Goal: Task Accomplishment & Management: Manage account settings

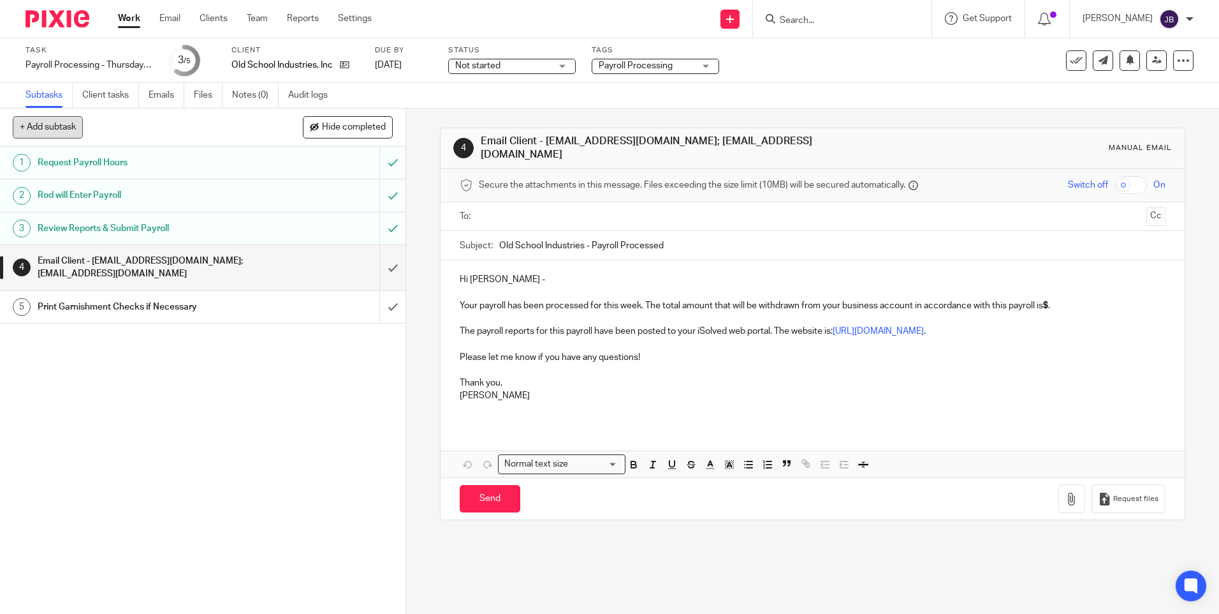
click at [68, 129] on button "+ Add subtask" at bounding box center [48, 127] width 70 height 22
type input "R"
click at [72, 126] on input "Kat" at bounding box center [157, 128] width 288 height 22
click at [140, 128] on input "Kat Walker will send updated rates at the beginning of each year" at bounding box center [157, 128] width 288 height 22
click at [291, 129] on input "Kat Walker will send updated medical rates at the beginning of each year" at bounding box center [157, 128] width 288 height 22
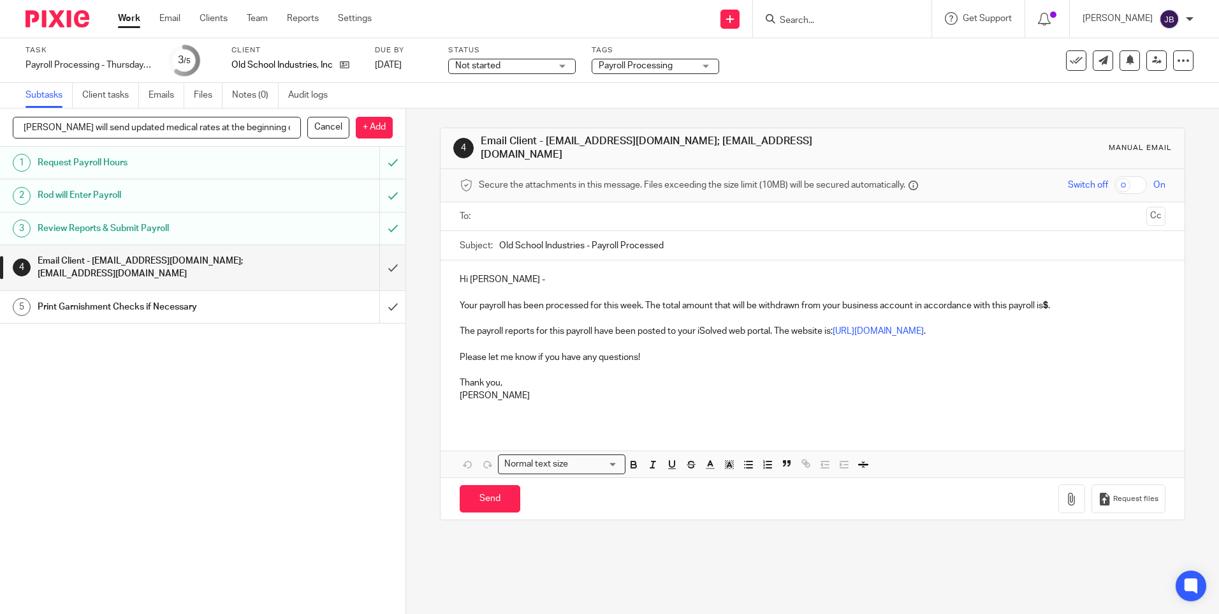
drag, startPoint x: 294, startPoint y: 128, endPoint x: -3, endPoint y: 115, distance: 296.8
click at [0, 115] on html "Work Email Clients Team Reports Settings Work Email Clients Team Reports Settin…" at bounding box center [609, 307] width 1219 height 614
type input "Kat Walker will send updated medical rates at the beginning of each year. Email…"
click at [377, 124] on p "+ Add" at bounding box center [374, 128] width 37 height 22
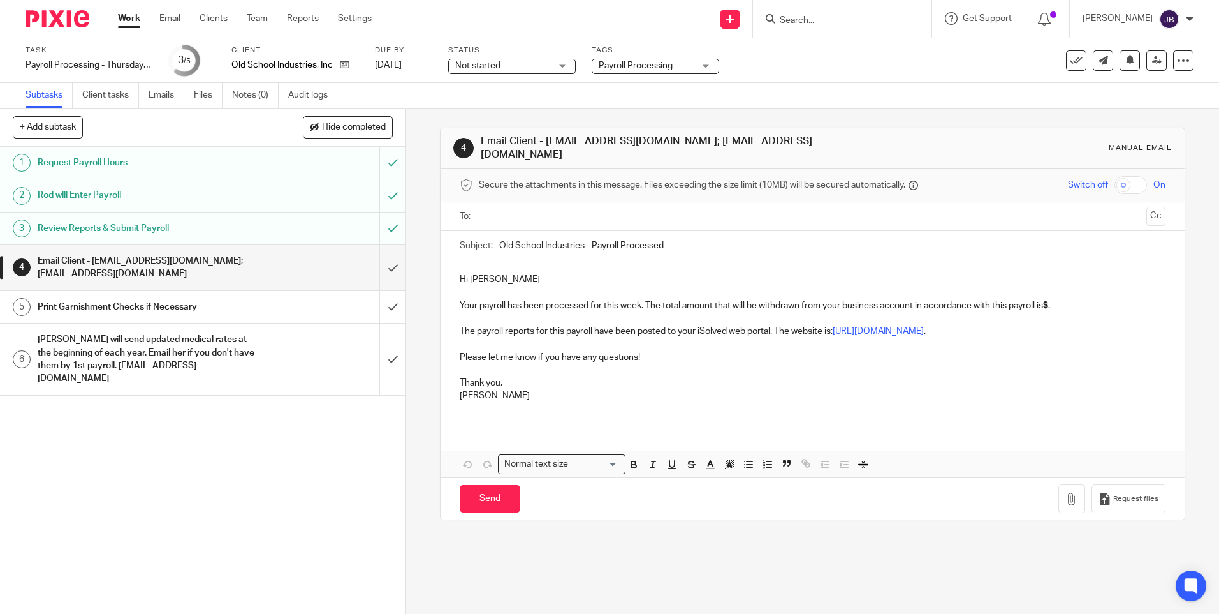
click at [564, 211] on input "text" at bounding box center [812, 216] width 658 height 15
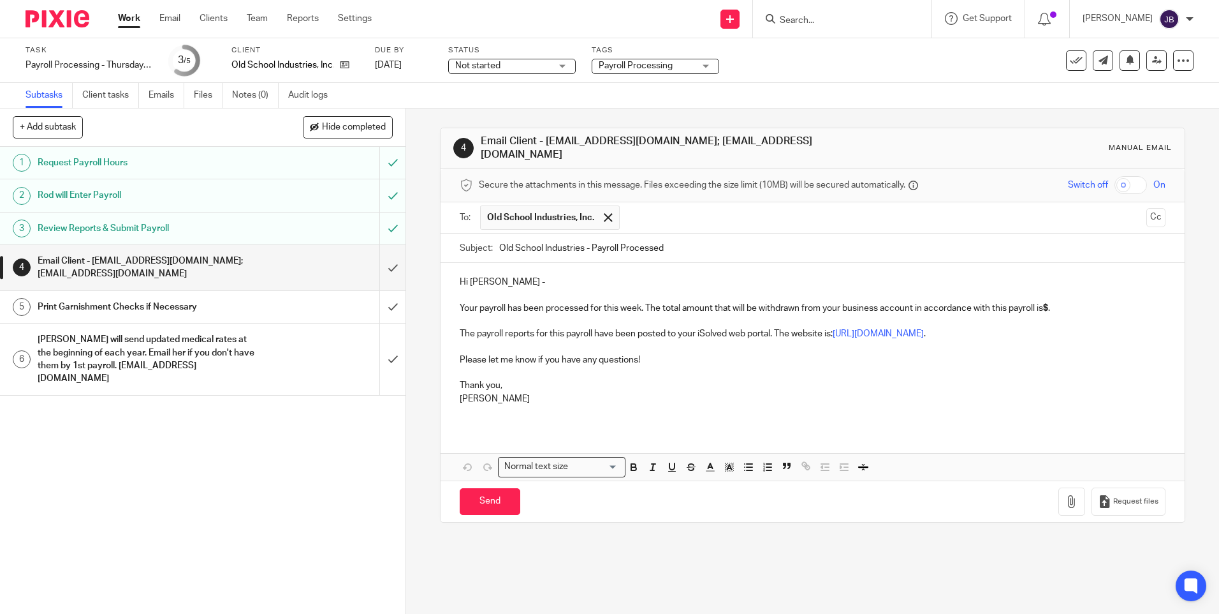
click at [648, 210] on input "text" at bounding box center [883, 217] width 515 height 25
click at [1049, 304] on strong "$" at bounding box center [1045, 308] width 5 height 9
click at [1047, 306] on p "Your payroll has been processed for this week. The total amount that will be wi…" at bounding box center [812, 302] width 705 height 26
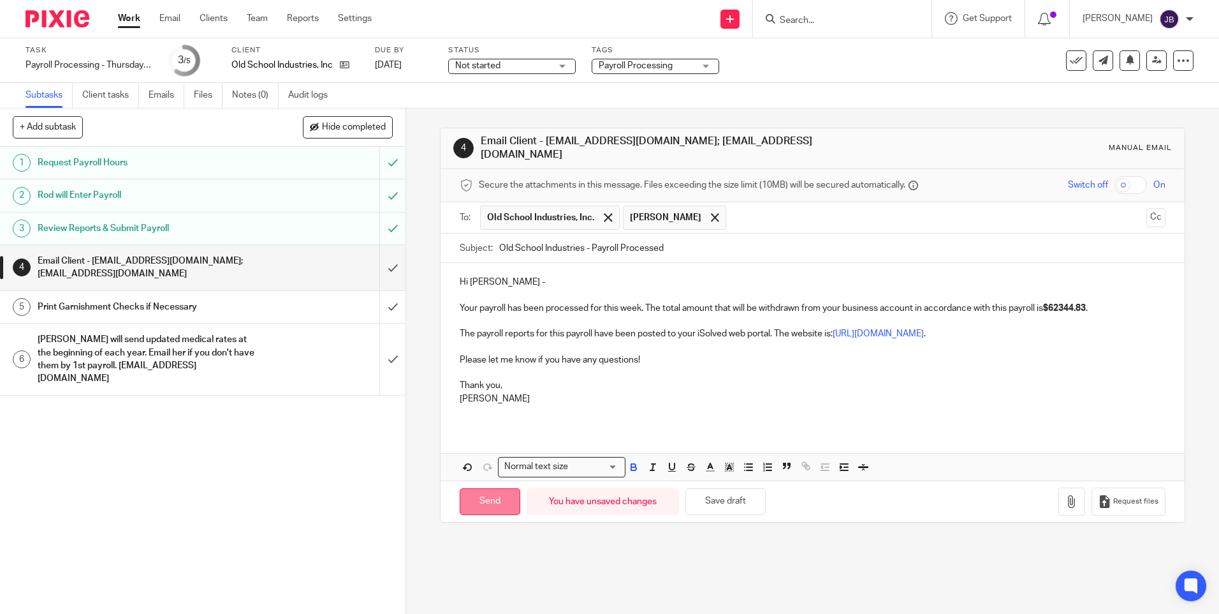
click at [490, 494] on input "Send" at bounding box center [490, 501] width 61 height 27
type input "Sent"
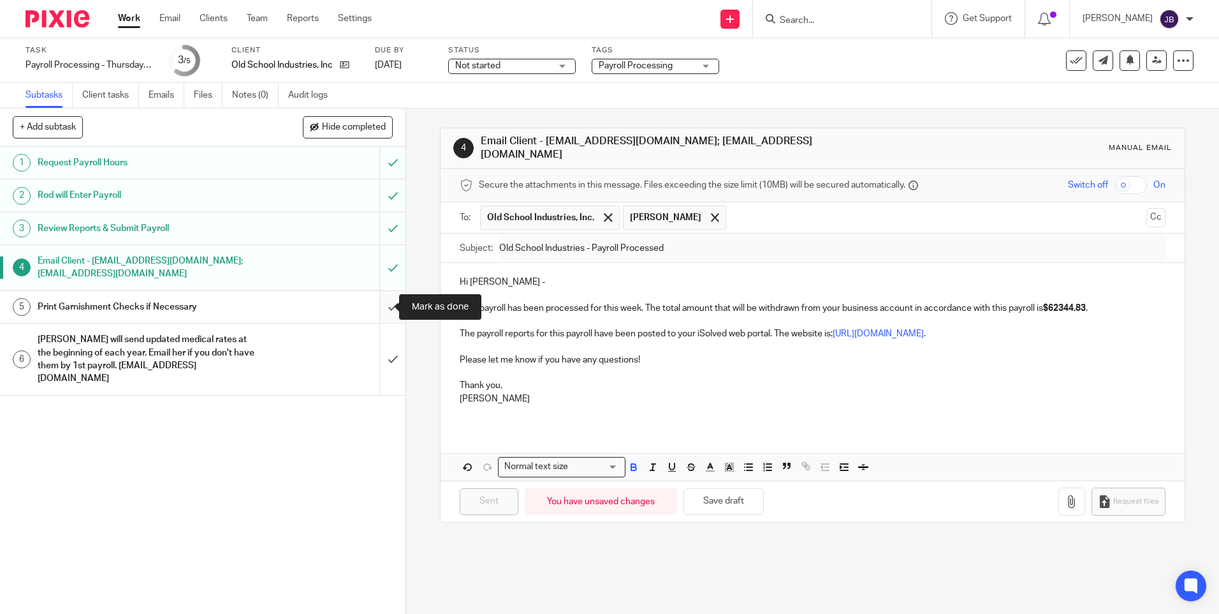
click at [378, 310] on input "submit" at bounding box center [203, 307] width 406 height 32
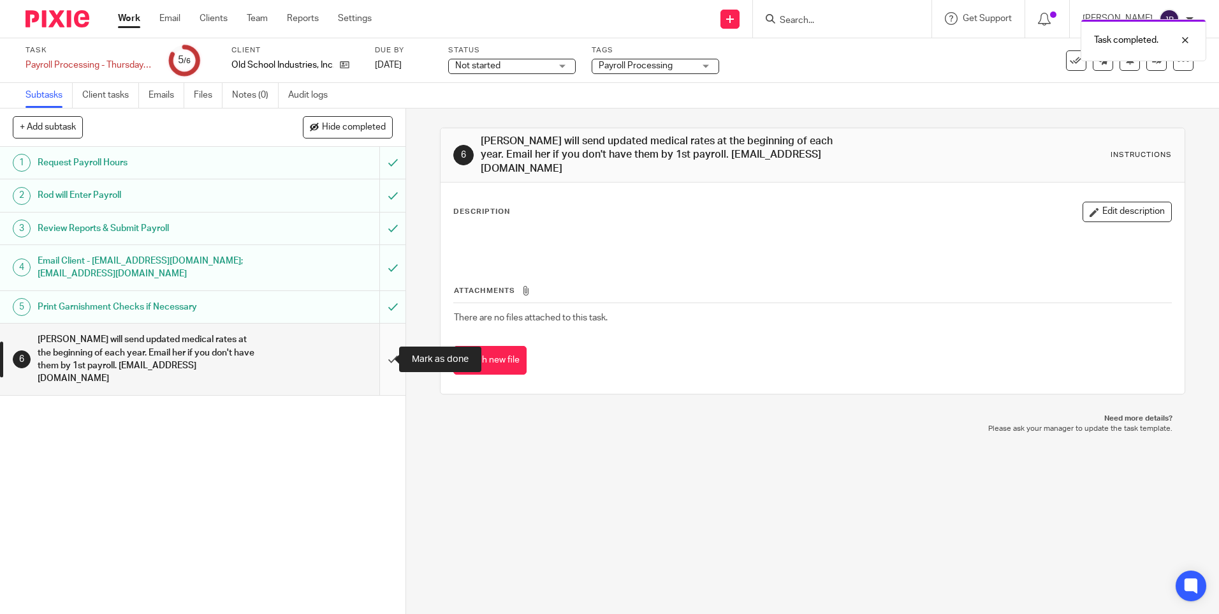
click at [380, 360] on input "submit" at bounding box center [203, 358] width 406 height 71
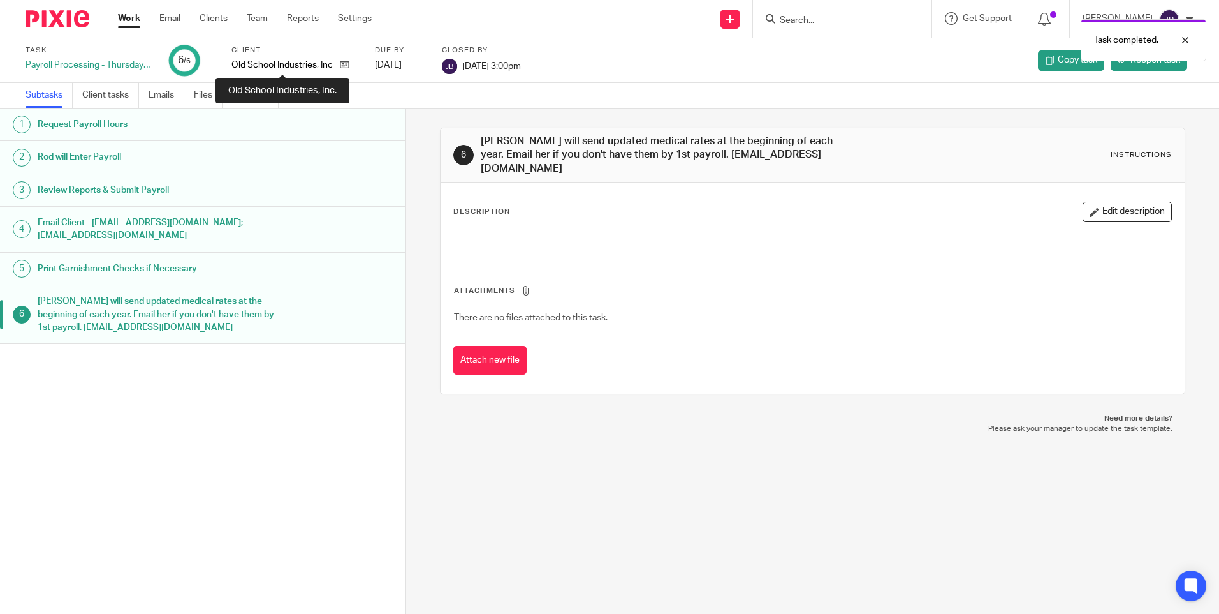
click at [286, 68] on p "Old School Industries, Inc." at bounding box center [283, 65] width 102 height 13
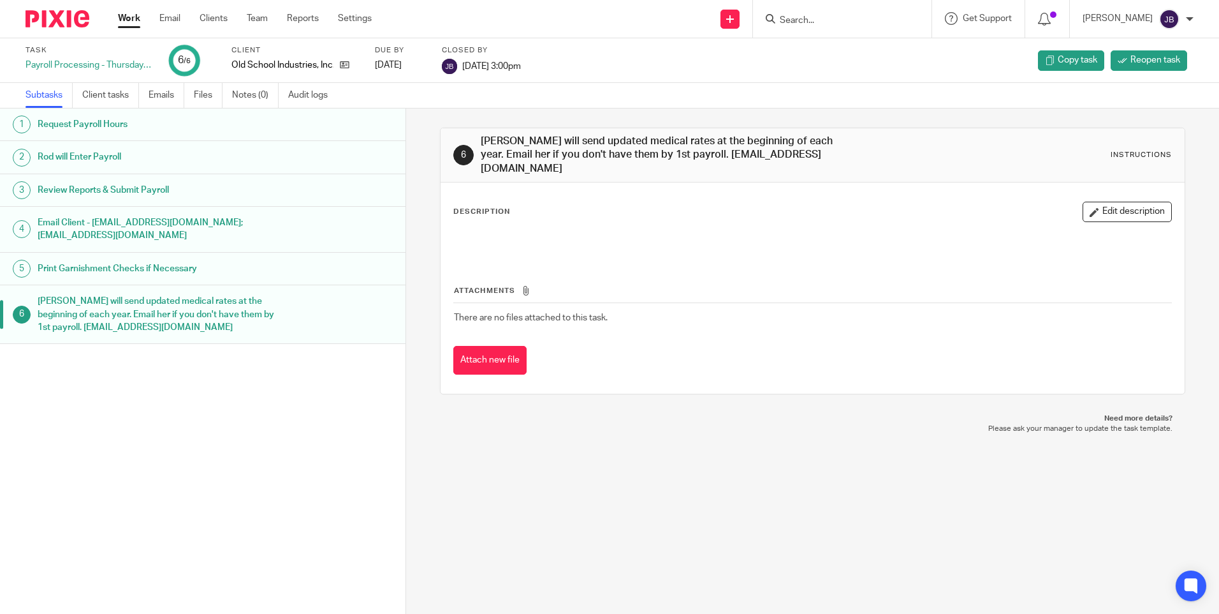
click at [243, 49] on label "Client" at bounding box center [296, 50] width 128 height 10
click at [857, 21] on input "Search" at bounding box center [836, 20] width 115 height 11
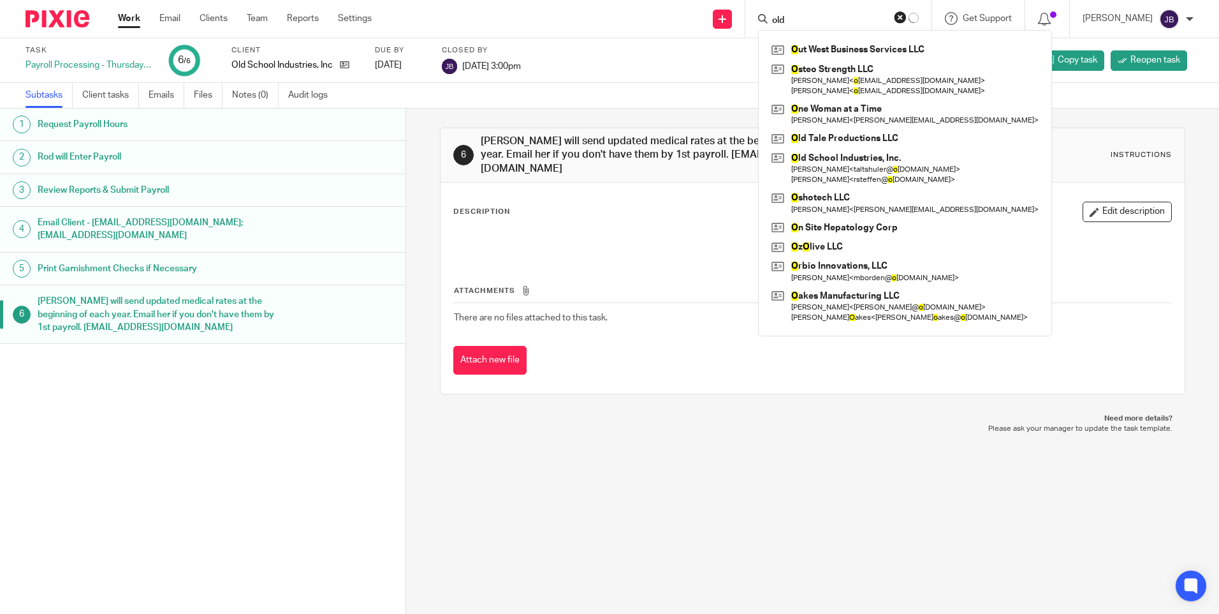
type input "old"
click button "submit" at bounding box center [0, 0] width 0 height 0
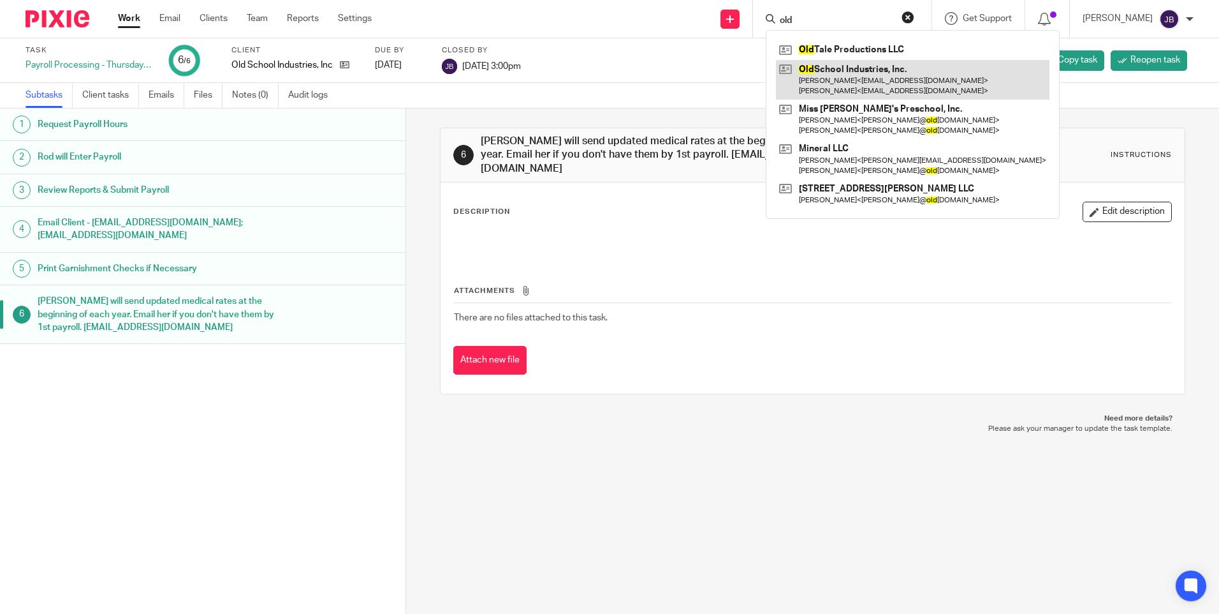
click at [830, 76] on link at bounding box center [913, 80] width 274 height 40
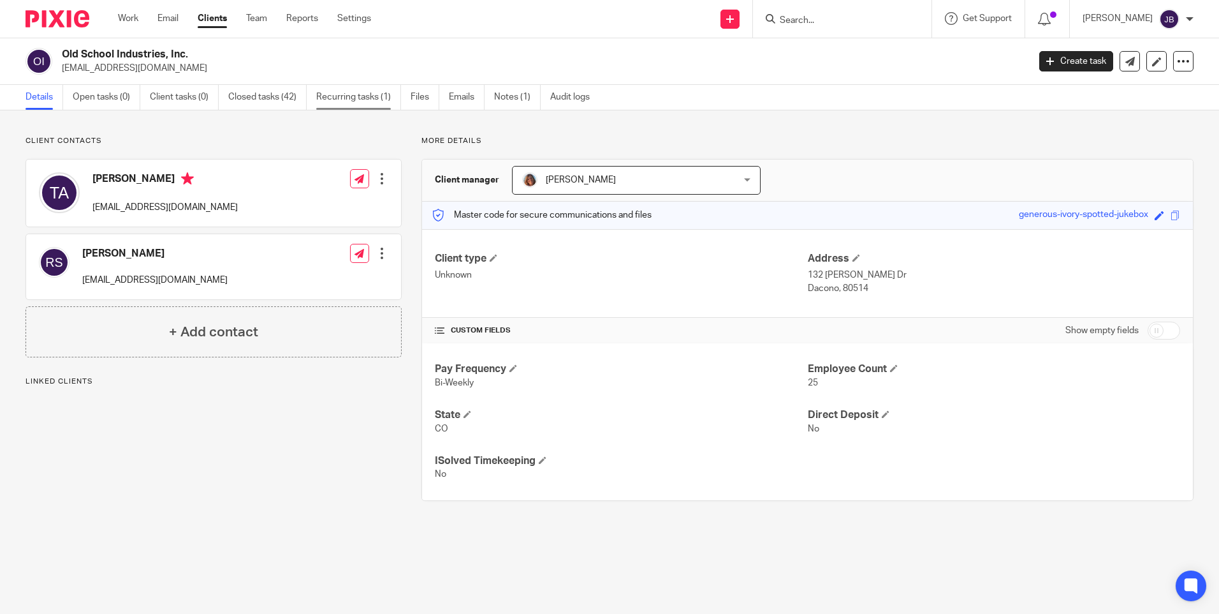
click at [346, 97] on link "Recurring tasks (1)" at bounding box center [358, 97] width 85 height 25
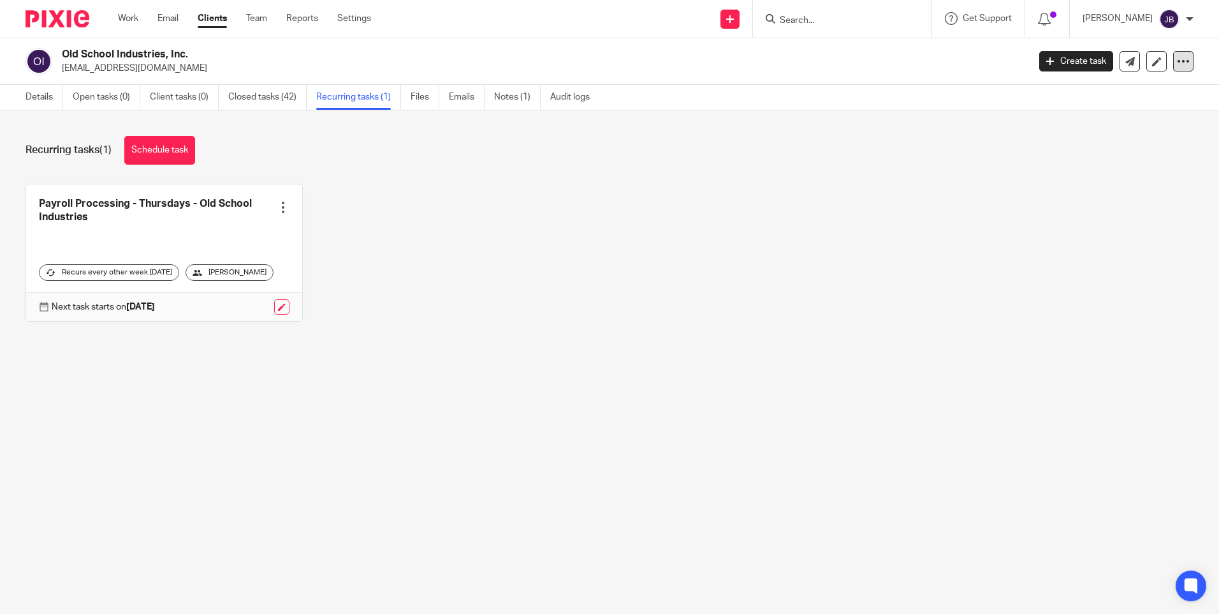
click at [1174, 60] on div at bounding box center [1184, 61] width 20 height 20
click at [180, 207] on link at bounding box center [164, 252] width 276 height 136
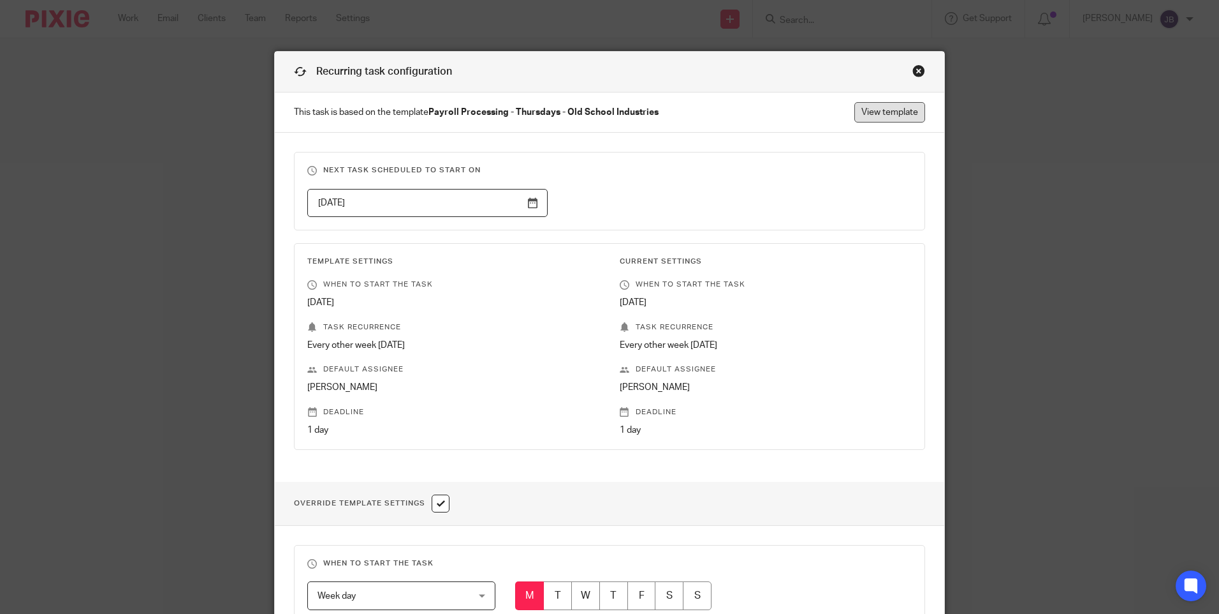
click at [894, 112] on link "View template" at bounding box center [890, 112] width 71 height 20
click at [906, 70] on div "Recurring task configuration" at bounding box center [610, 72] width 670 height 41
click at [918, 76] on div "Close this dialog window" at bounding box center [919, 70] width 13 height 13
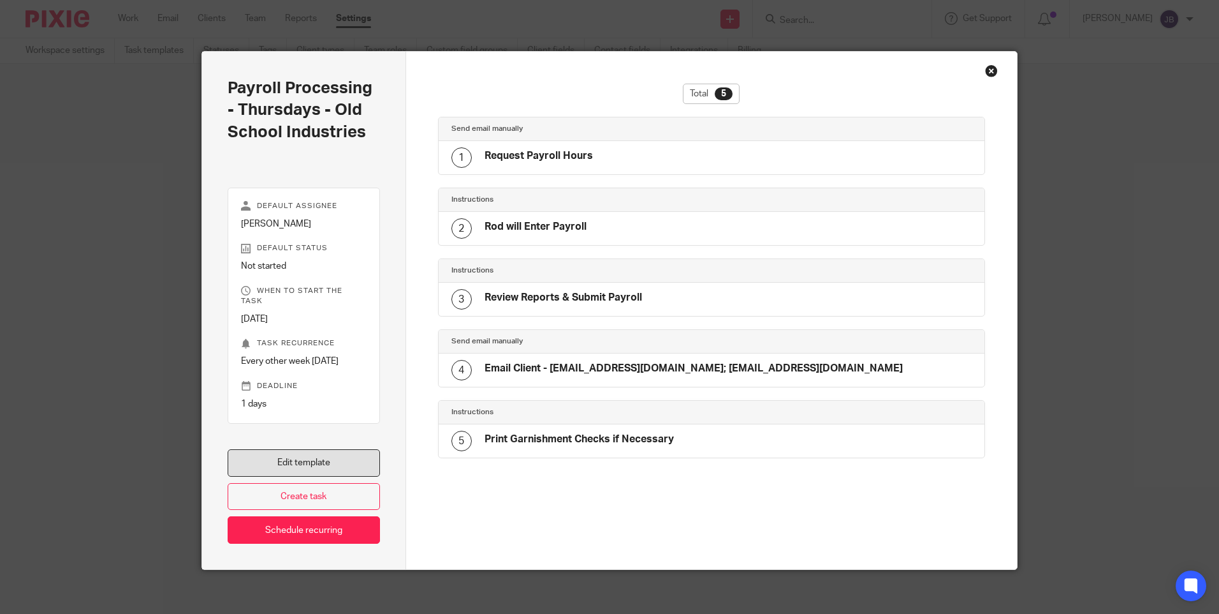
click at [307, 452] on link "Edit template" at bounding box center [304, 462] width 152 height 27
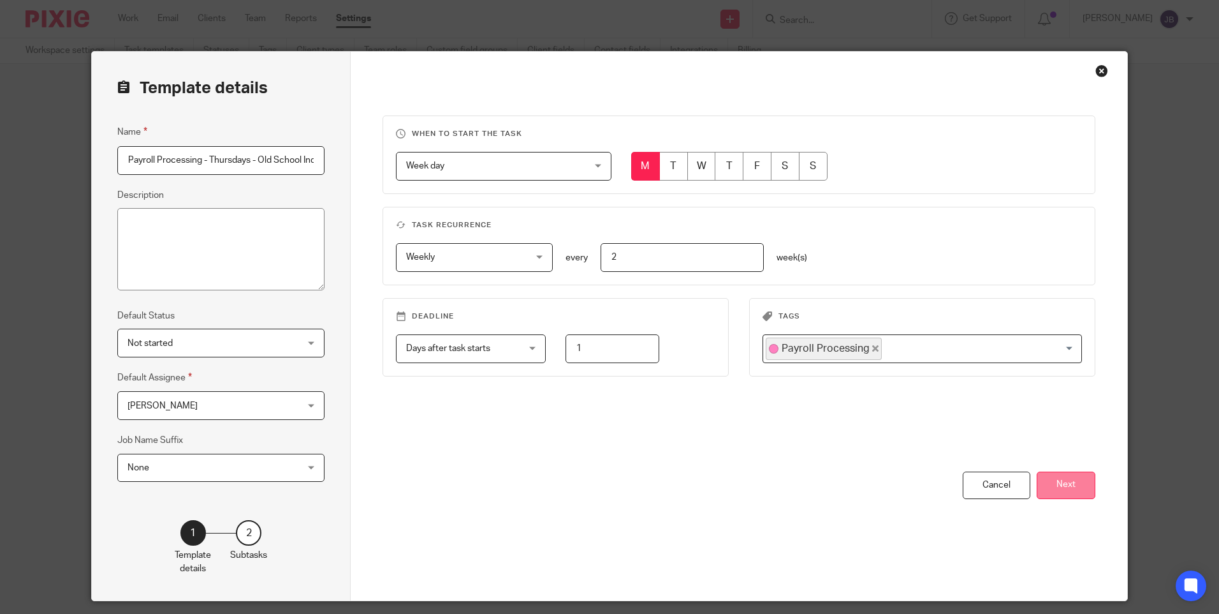
click at [1063, 485] on button "Next" at bounding box center [1066, 484] width 59 height 27
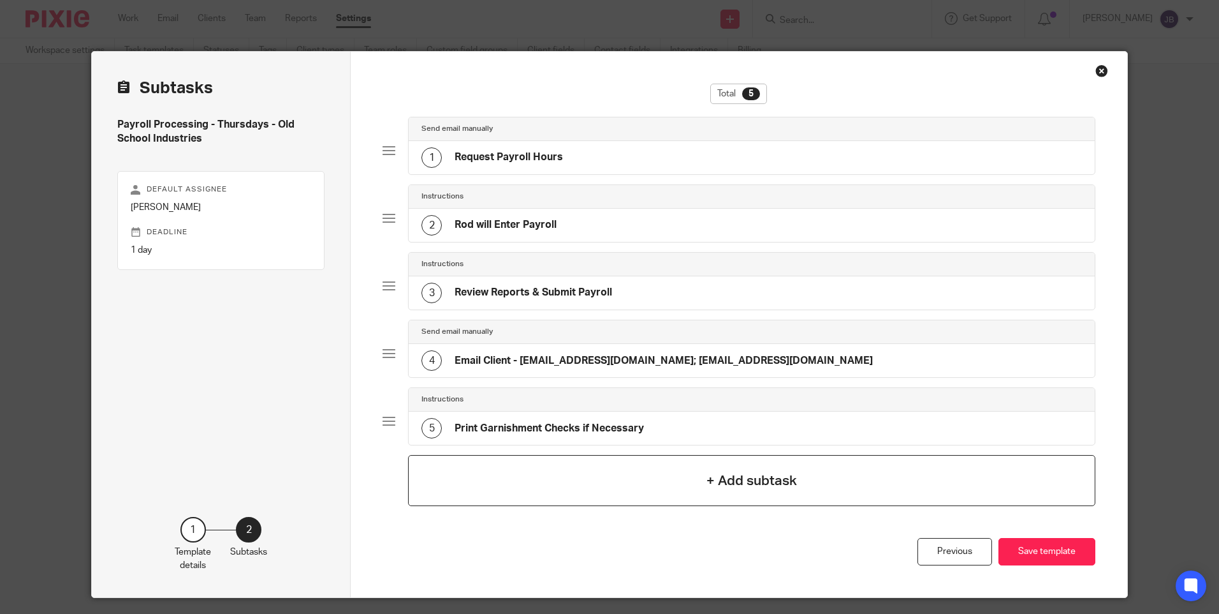
click at [760, 483] on h4 "+ Add subtask" at bounding box center [752, 481] width 91 height 20
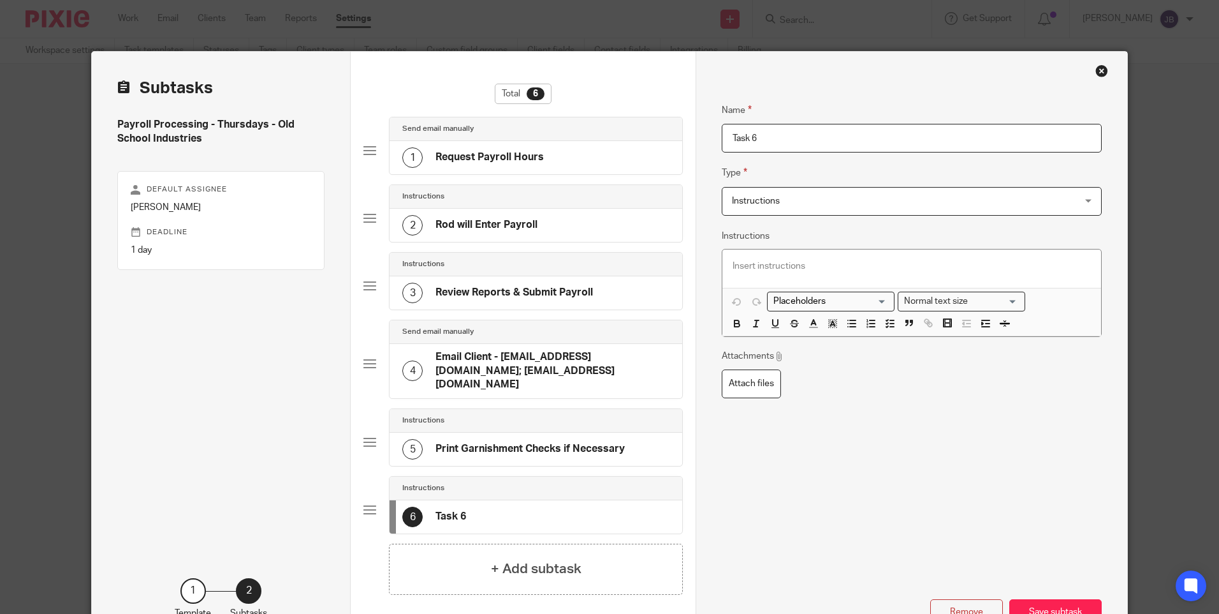
drag, startPoint x: 803, startPoint y: 145, endPoint x: 502, endPoint y: 144, distance: 301.0
click at [517, 144] on div "Subtasks Payroll Processing - Thursdays - Old School Industries Default assigne…" at bounding box center [609, 355] width 1035 height 607
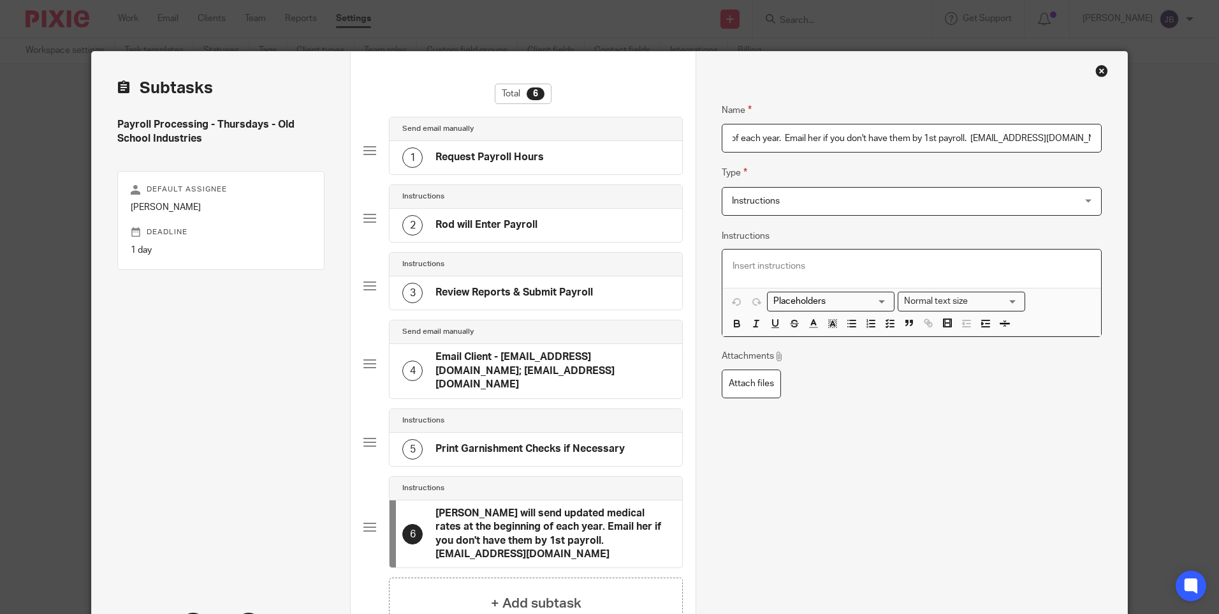
click at [832, 272] on p at bounding box center [912, 266] width 358 height 13
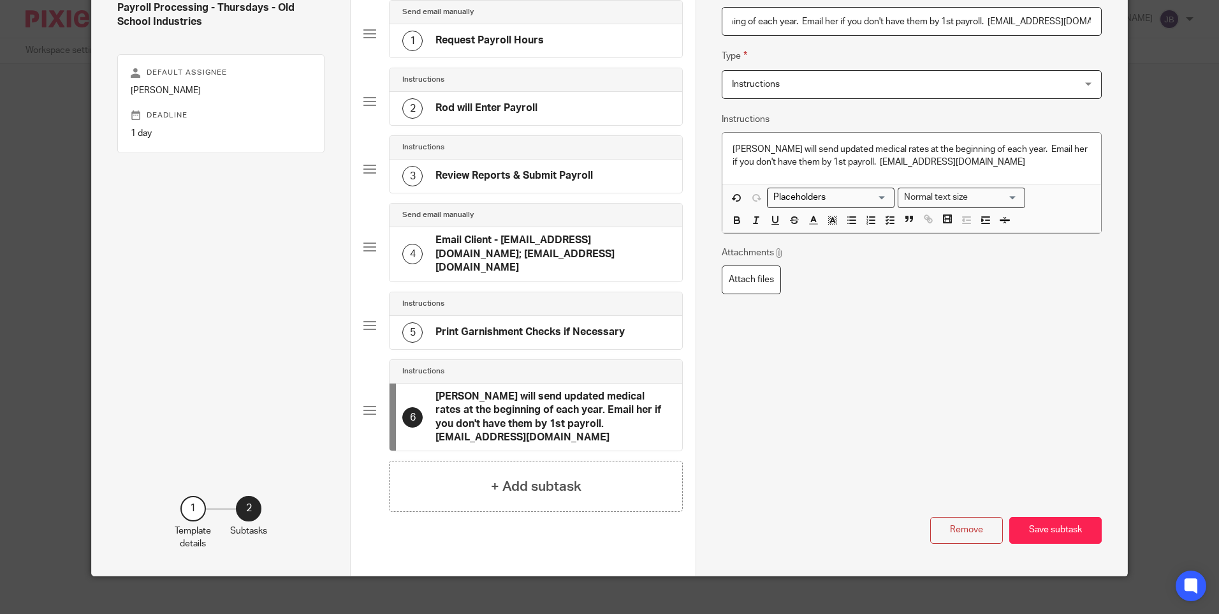
scroll to position [0, 267]
drag, startPoint x: 1020, startPoint y: 136, endPoint x: 1102, endPoint y: 25, distance: 138.1
click at [1102, 25] on div "Name Request Payroll Hours Type Send email manually Send email manually Instruc…" at bounding box center [911, 255] width 431 height 640
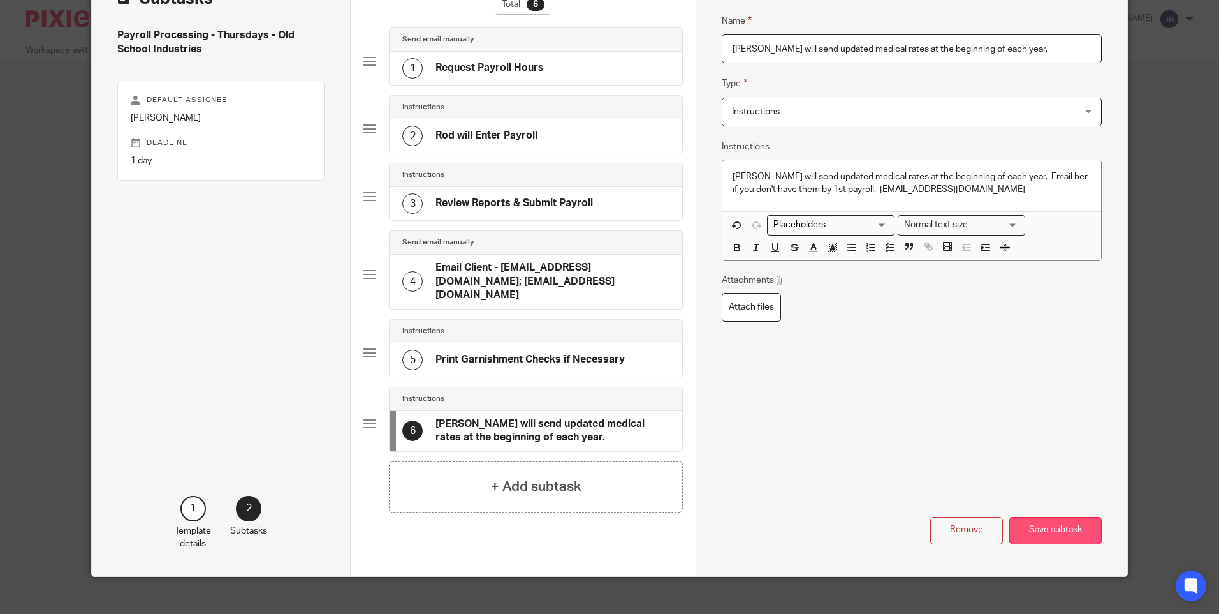
type input "Kat Walker will send updated medical rates at the beginning of each year."
click at [1043, 517] on button "Save subtask" at bounding box center [1056, 530] width 92 height 27
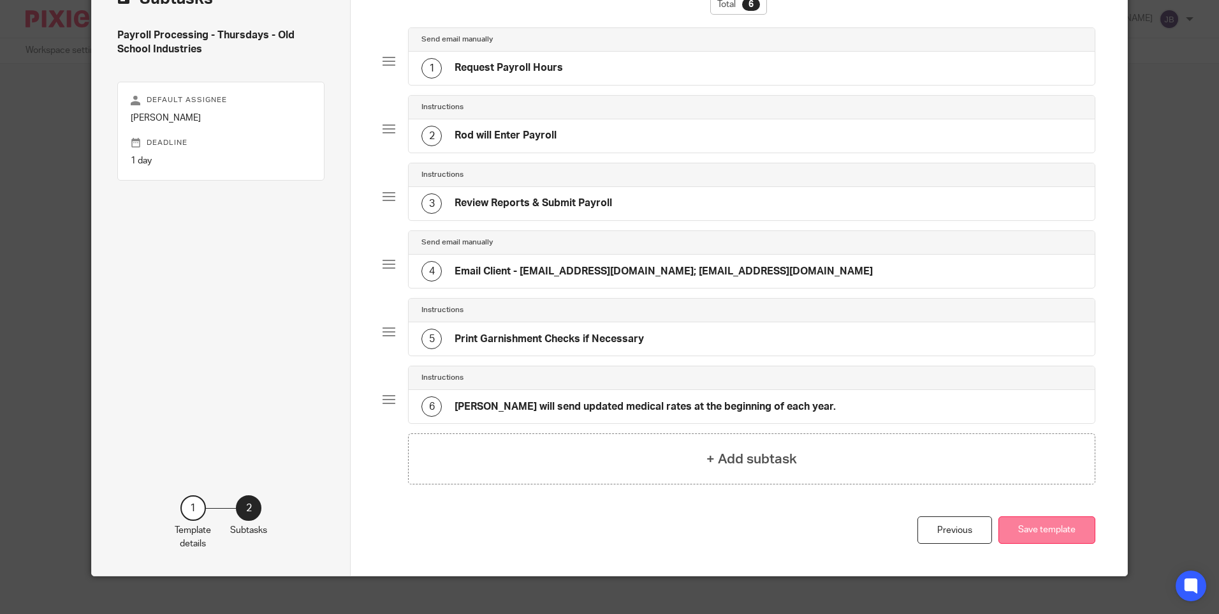
click at [1026, 528] on button "Save template" at bounding box center [1047, 529] width 97 height 27
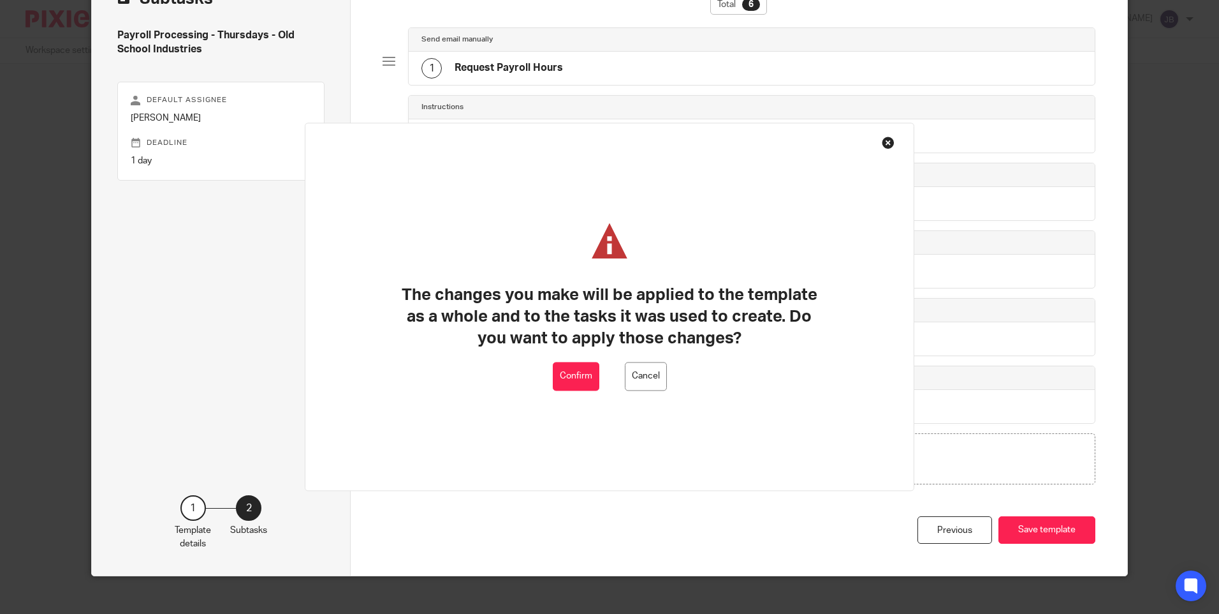
click at [577, 369] on button "Confirm" at bounding box center [576, 376] width 47 height 29
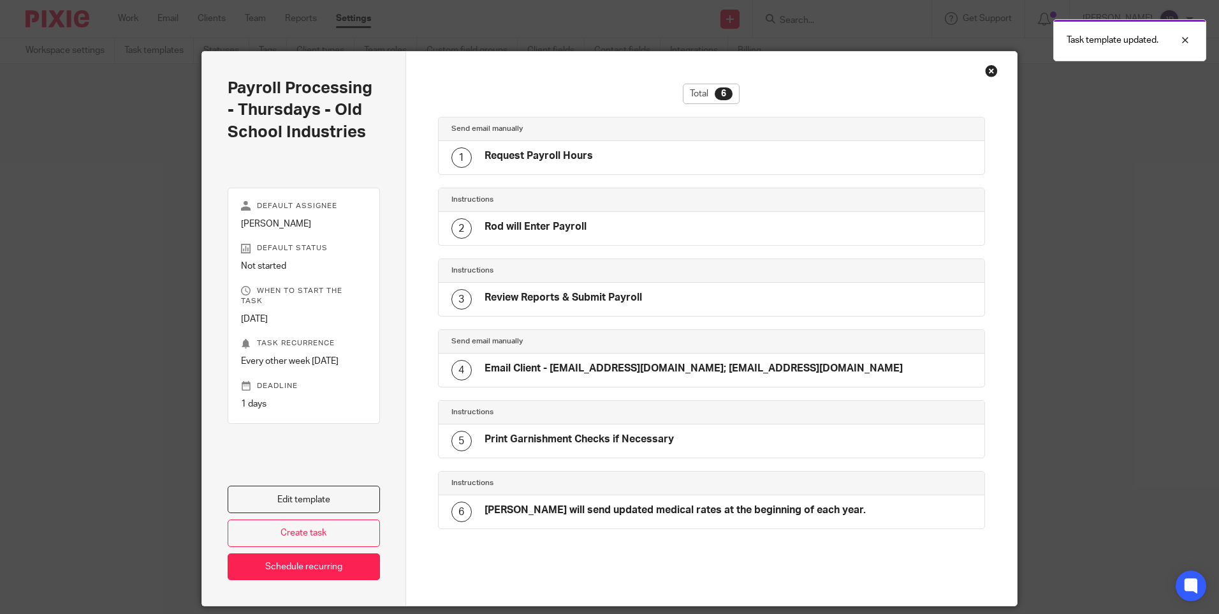
click at [990, 69] on div "Close this dialog window" at bounding box center [991, 70] width 13 height 13
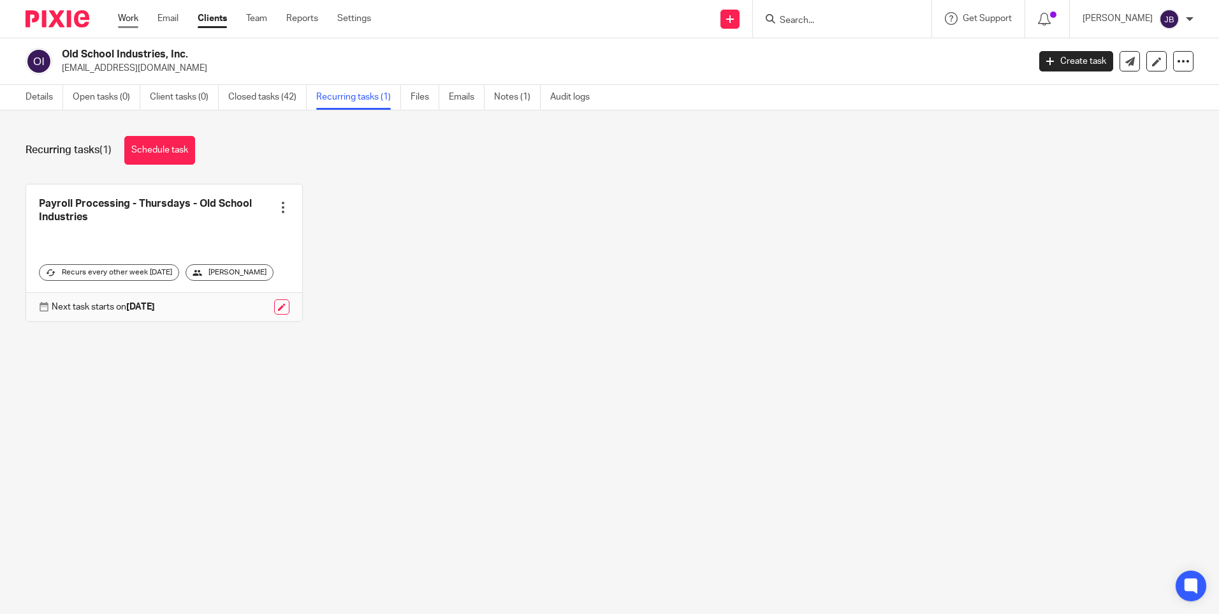
click at [131, 23] on link "Work" at bounding box center [128, 18] width 20 height 13
